Goal: Transaction & Acquisition: Purchase product/service

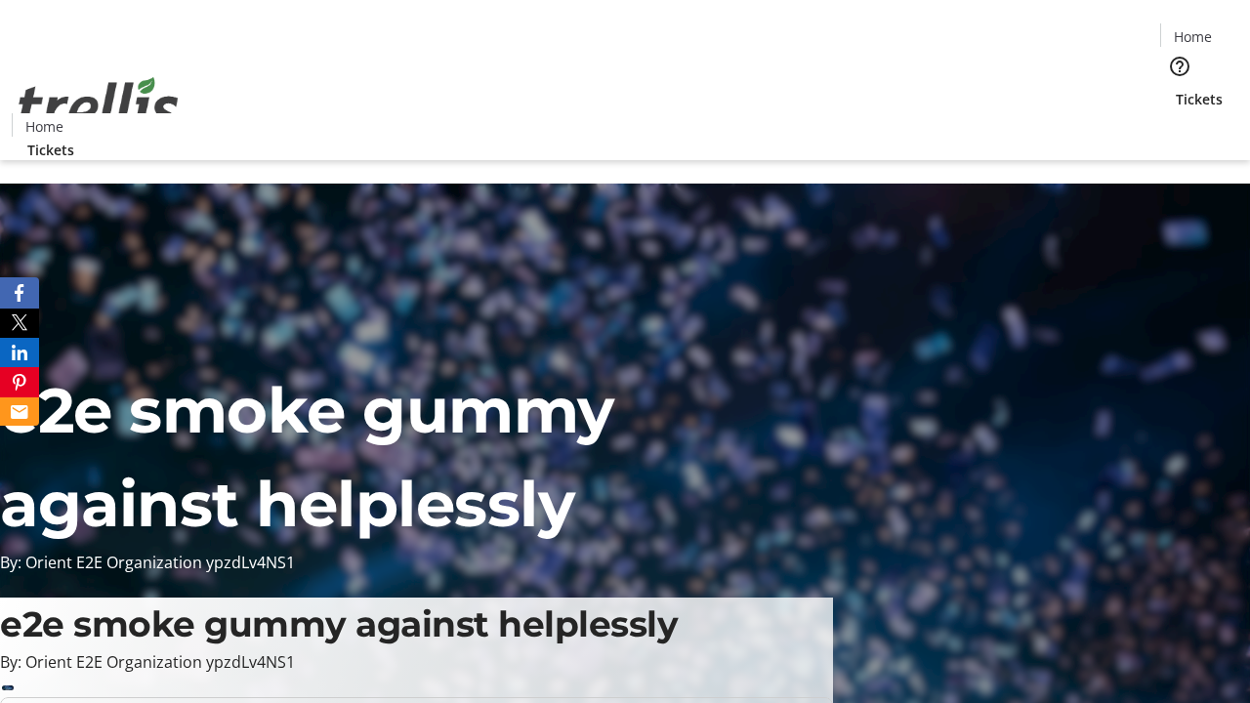
click at [1176, 89] on span "Tickets" at bounding box center [1199, 99] width 47 height 21
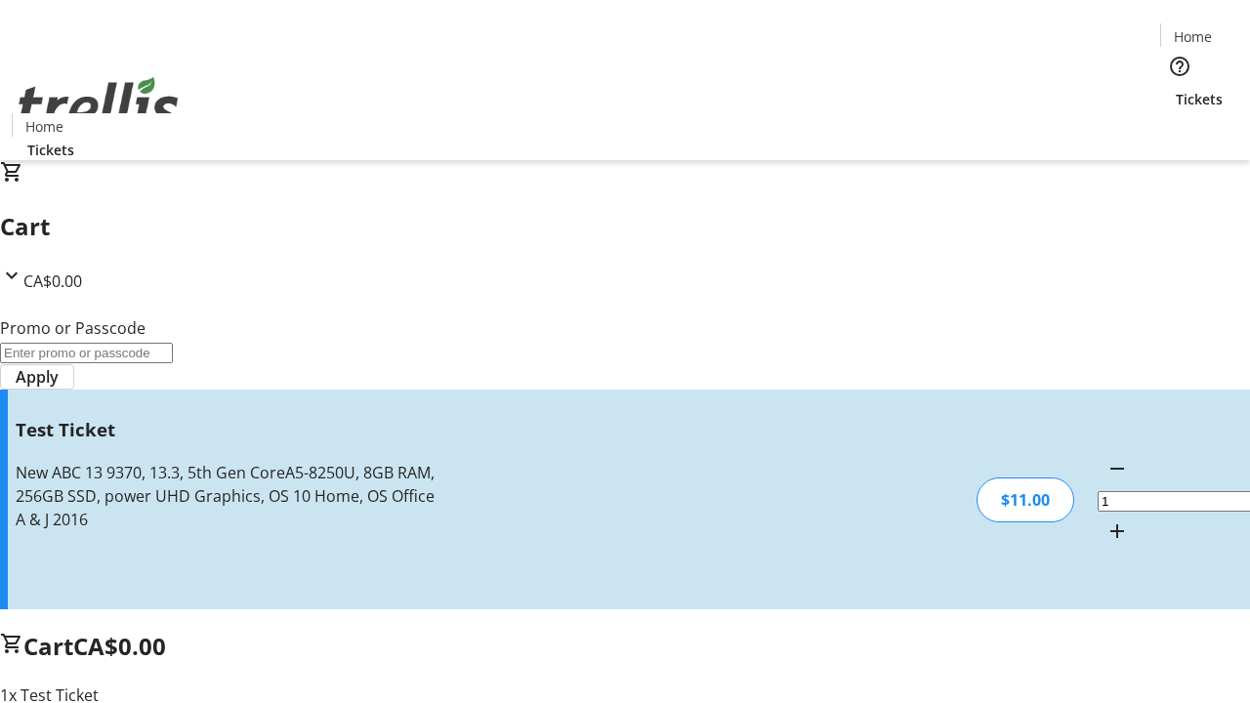
type input "UNLOCK"
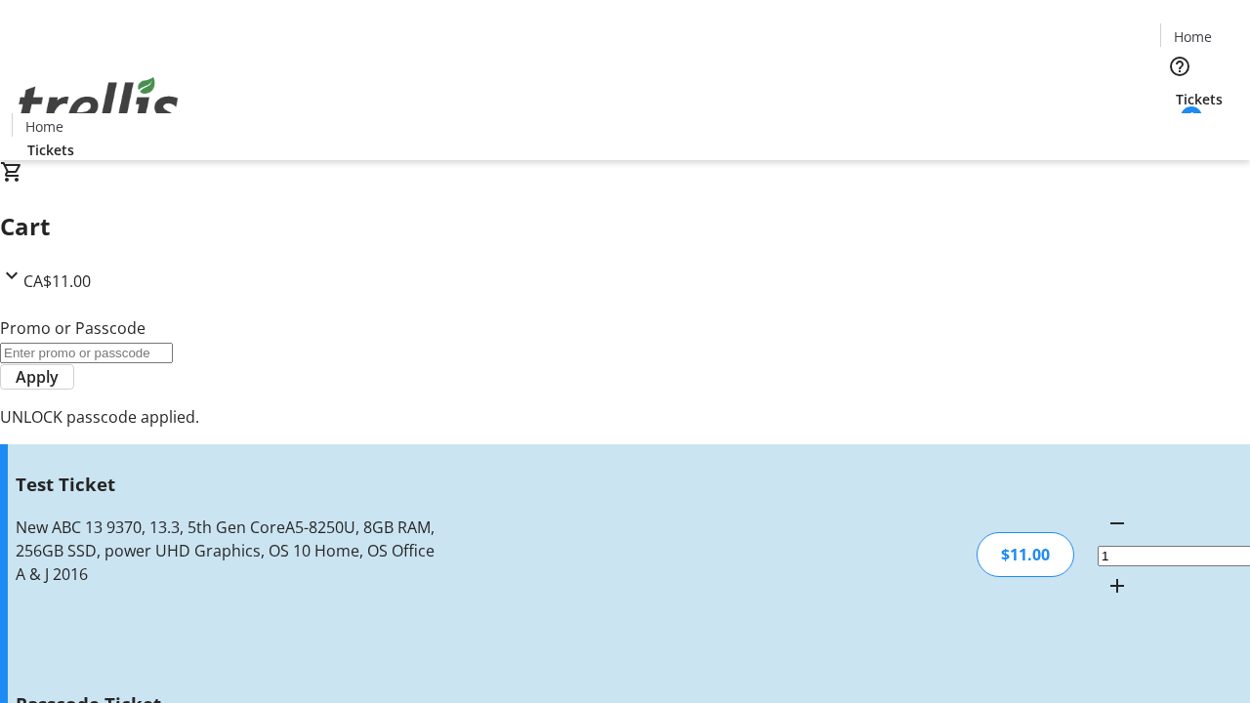
type input "5"
